Goal: Information Seeking & Learning: Find specific page/section

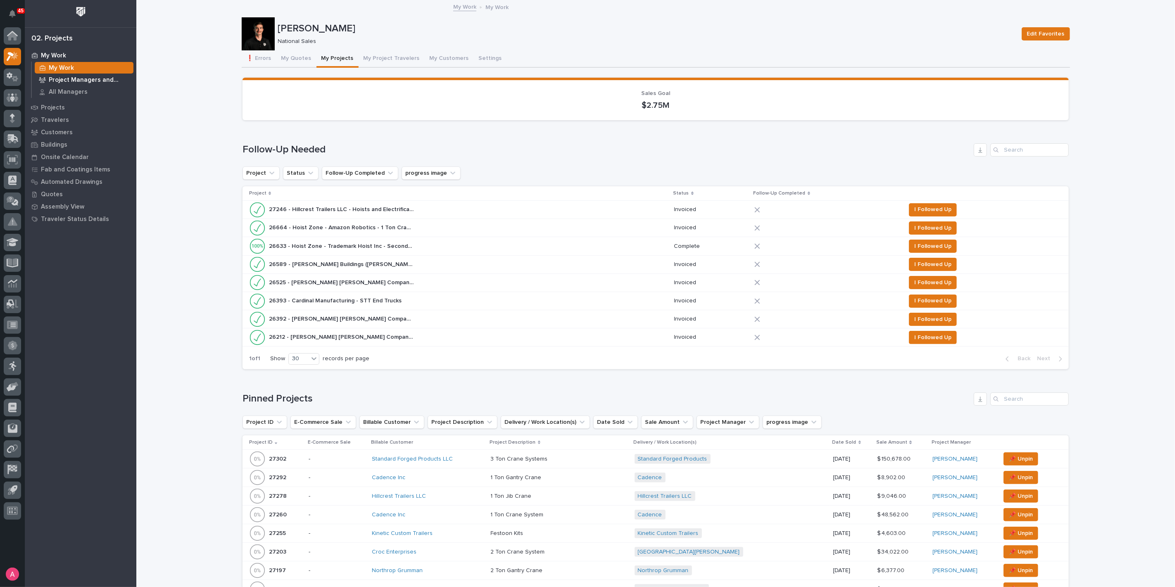
click at [72, 82] on p "Project Managers and Engineers" at bounding box center [89, 79] width 81 height 7
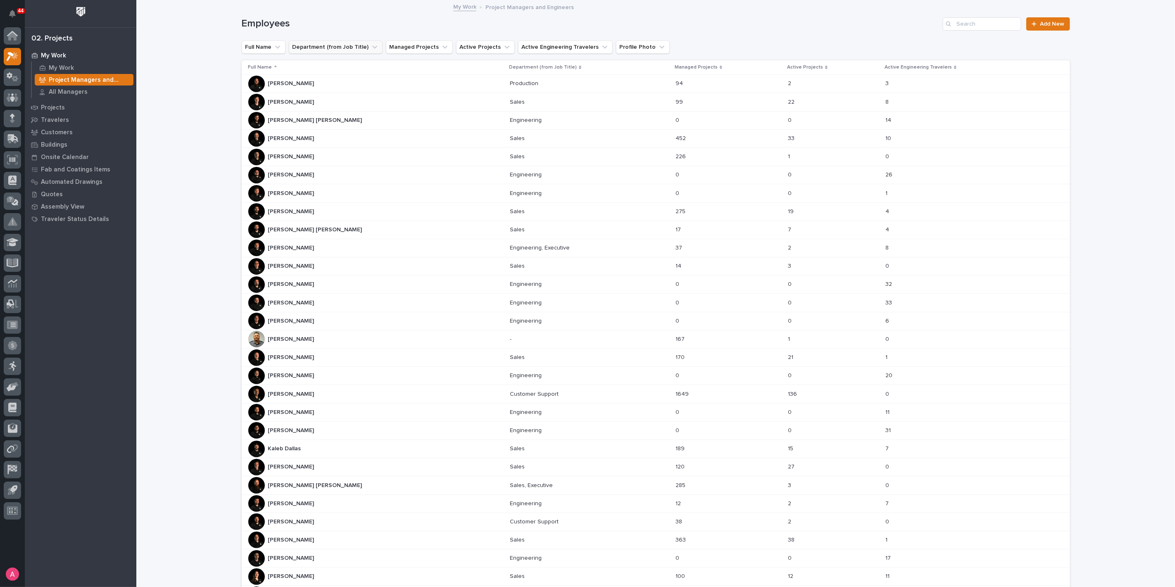
click at [371, 46] on icon "Department (from Job Title)" at bounding box center [375, 47] width 8 height 8
click at [352, 69] on div "contains" at bounding box center [339, 67] width 91 height 9
click at [345, 79] on input at bounding box center [345, 84] width 105 height 13
type input "Sales"
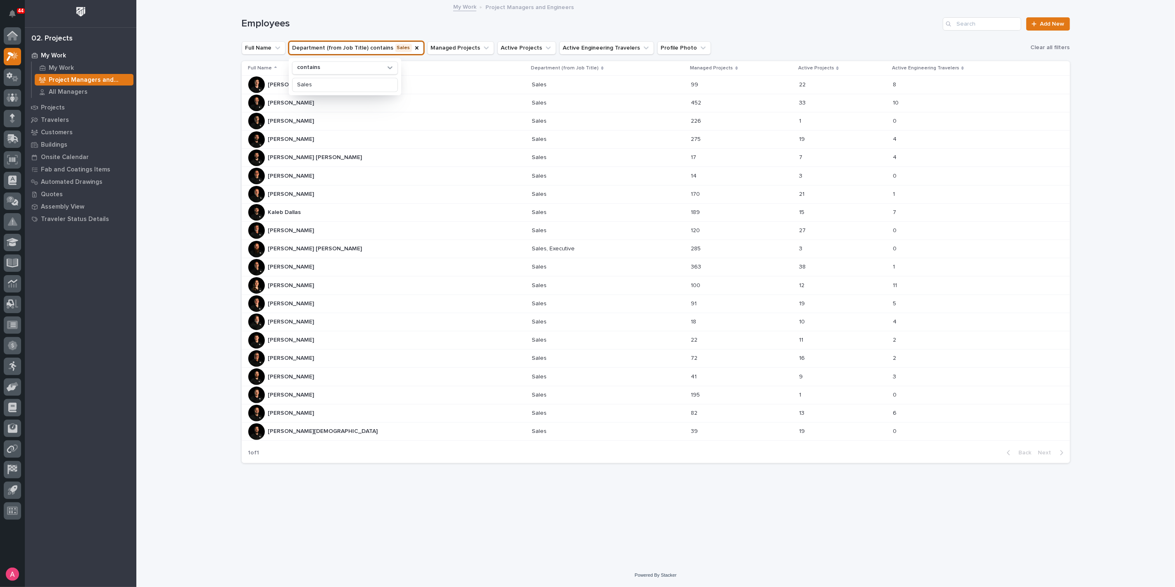
click at [573, 412] on p at bounding box center [604, 413] width 145 height 7
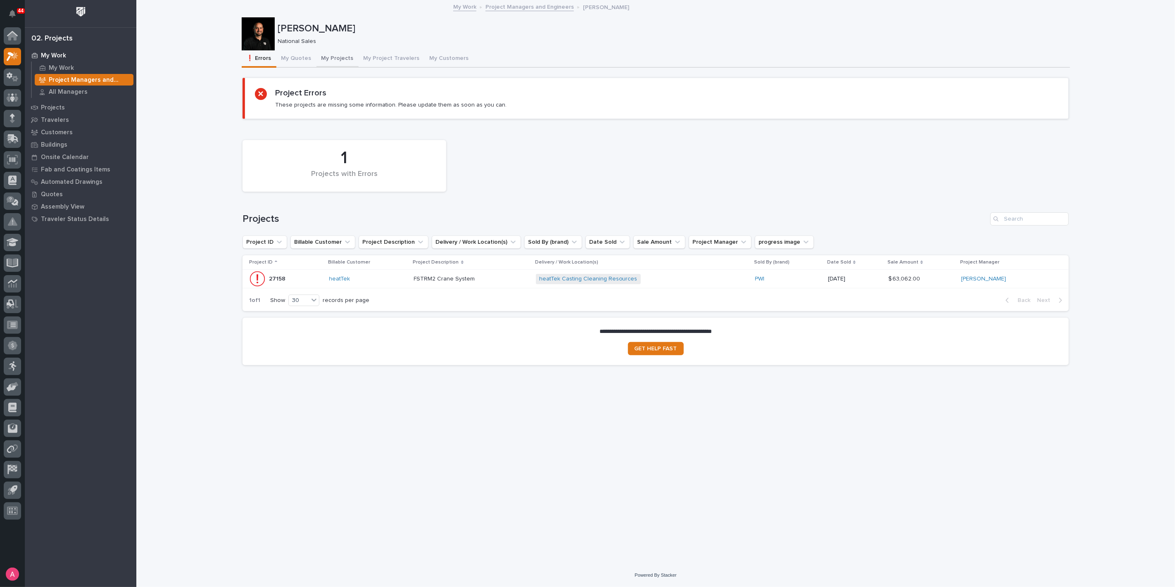
click at [326, 58] on button "My Projects" at bounding box center [337, 58] width 42 height 17
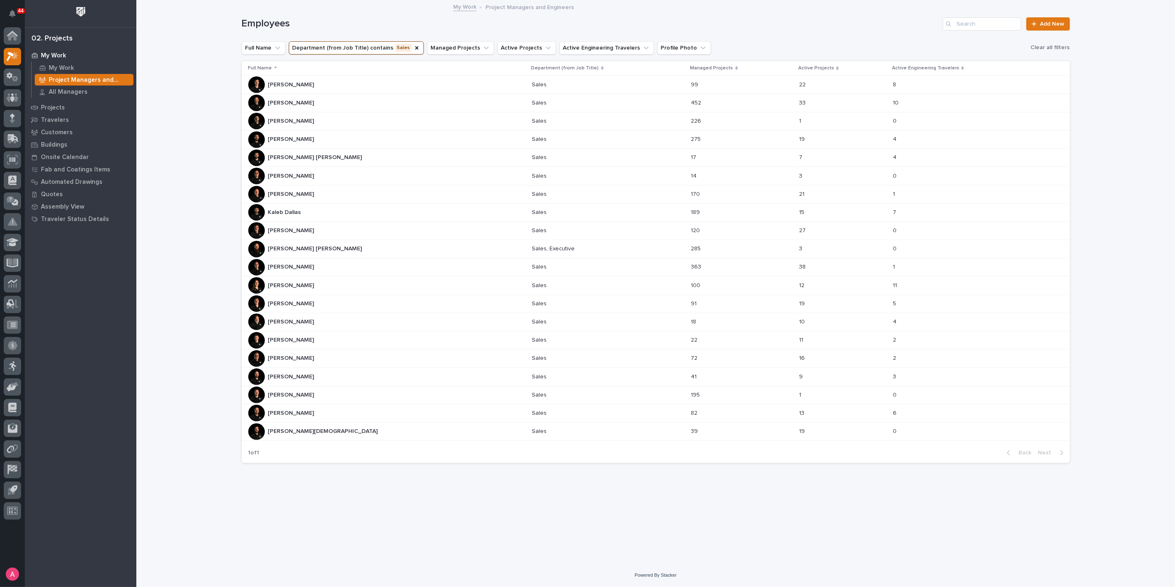
click at [363, 300] on div "[PERSON_NAME] [PERSON_NAME]" at bounding box center [386, 303] width 277 height 17
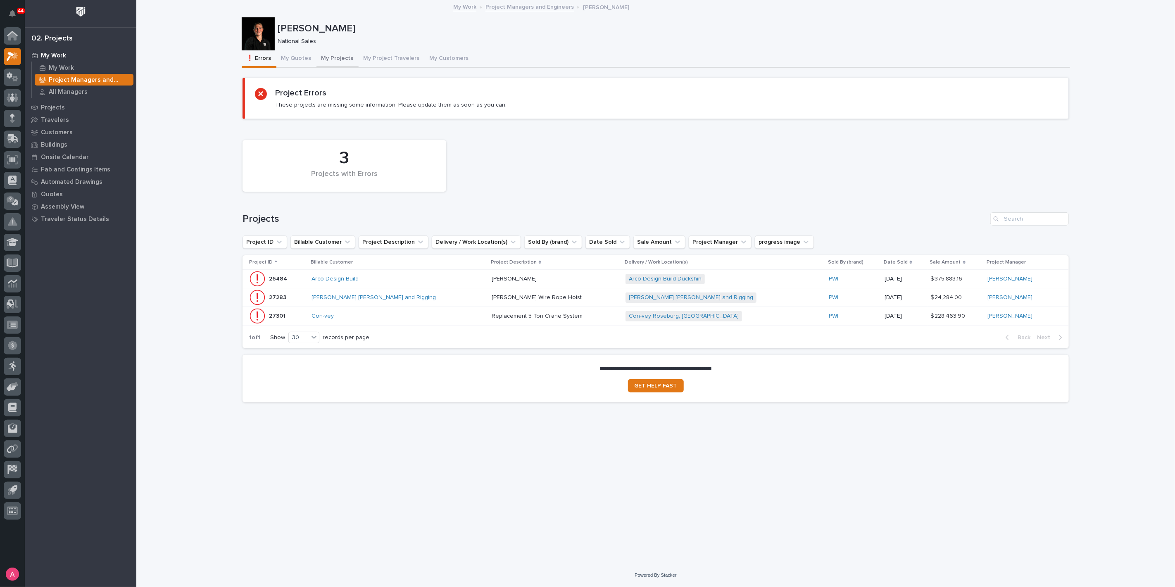
click at [324, 60] on button "My Projects" at bounding box center [337, 58] width 42 height 17
